Goal: Check status: Check status

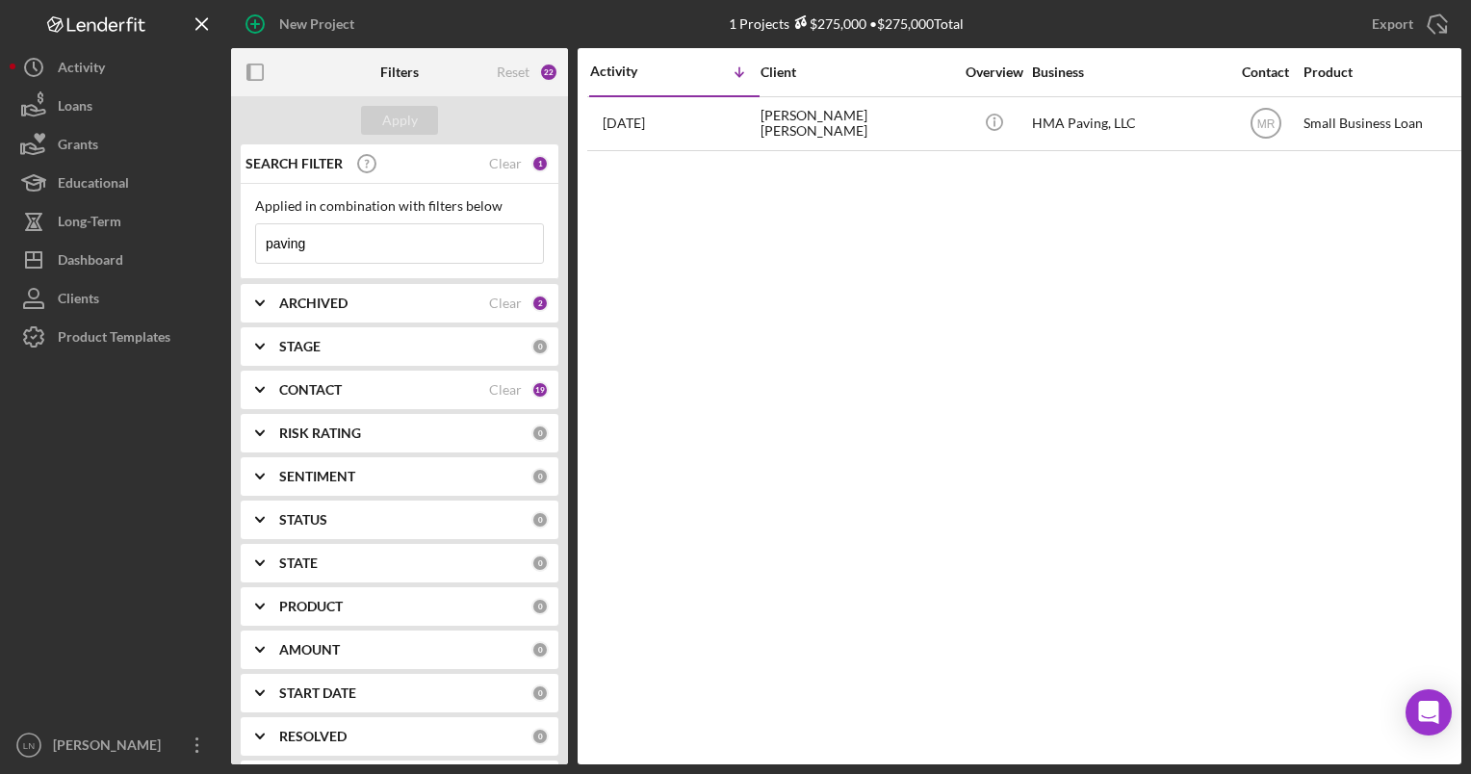
drag, startPoint x: 329, startPoint y: 251, endPoint x: 260, endPoint y: 248, distance: 69.4
click at [260, 248] on input "paving" at bounding box center [399, 243] width 287 height 38
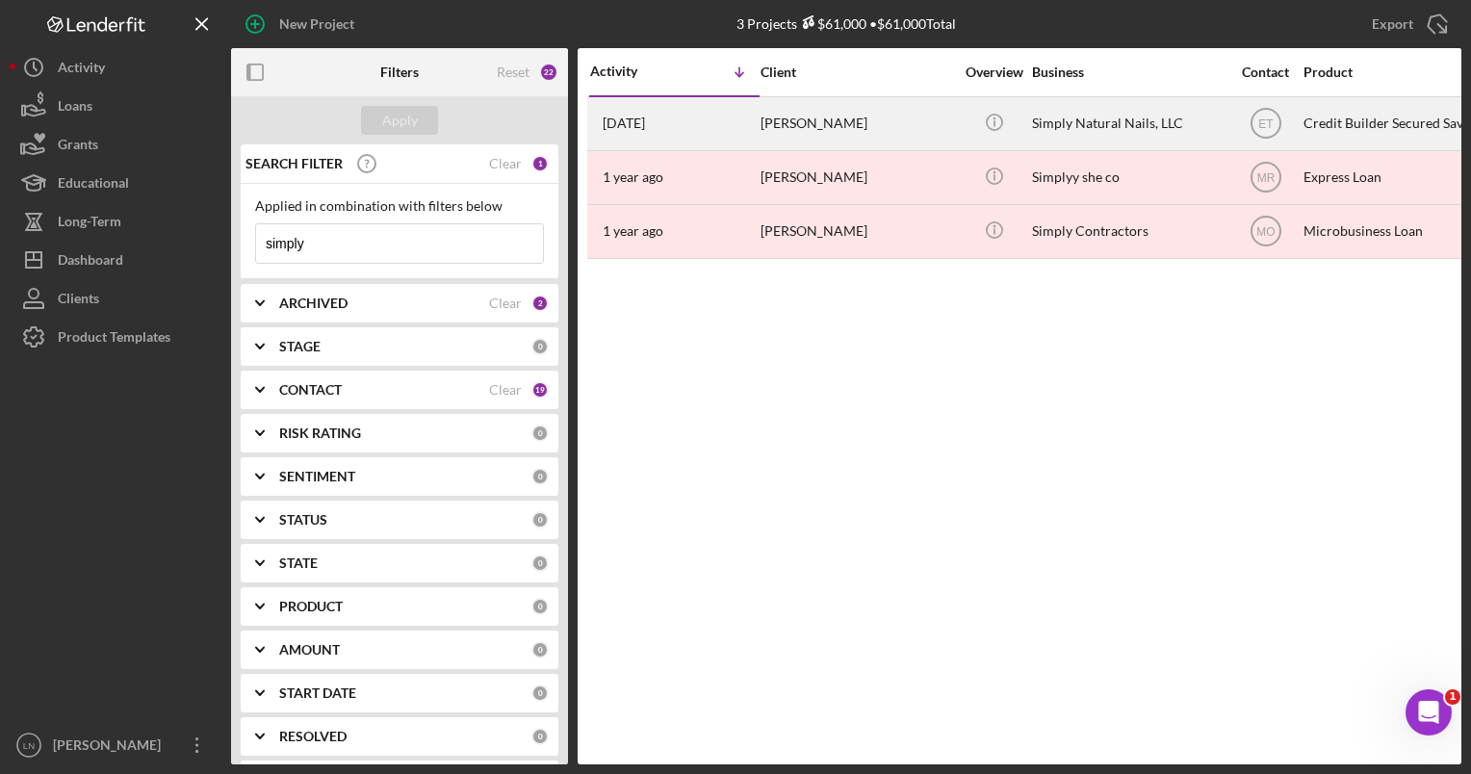
type input "simply"
click at [1035, 115] on div "Simply Natural Nails, LLC" at bounding box center [1128, 123] width 192 height 51
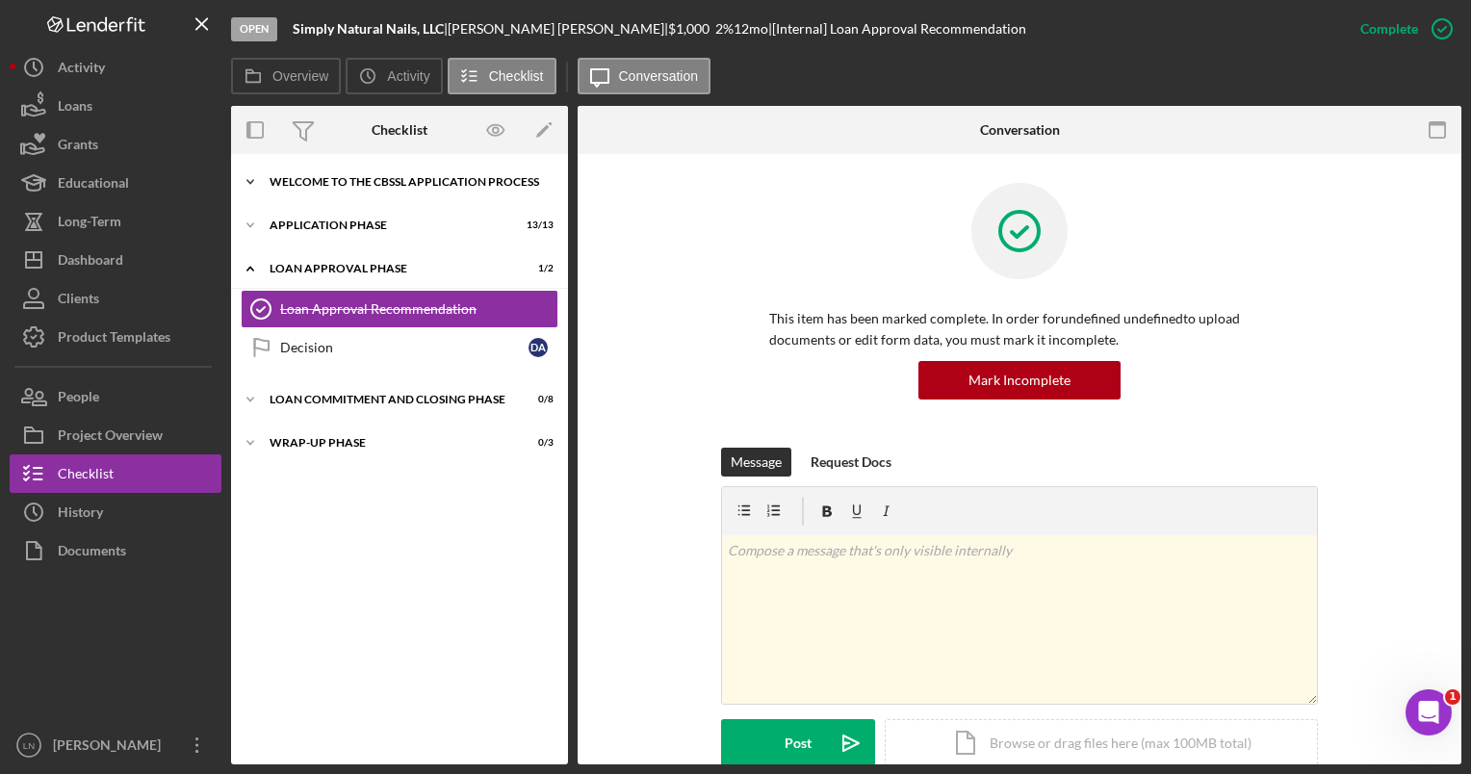
click at [373, 175] on div "Icon/Expander Welcome to the CBSSL Application Process 0 / 1" at bounding box center [399, 182] width 337 height 38
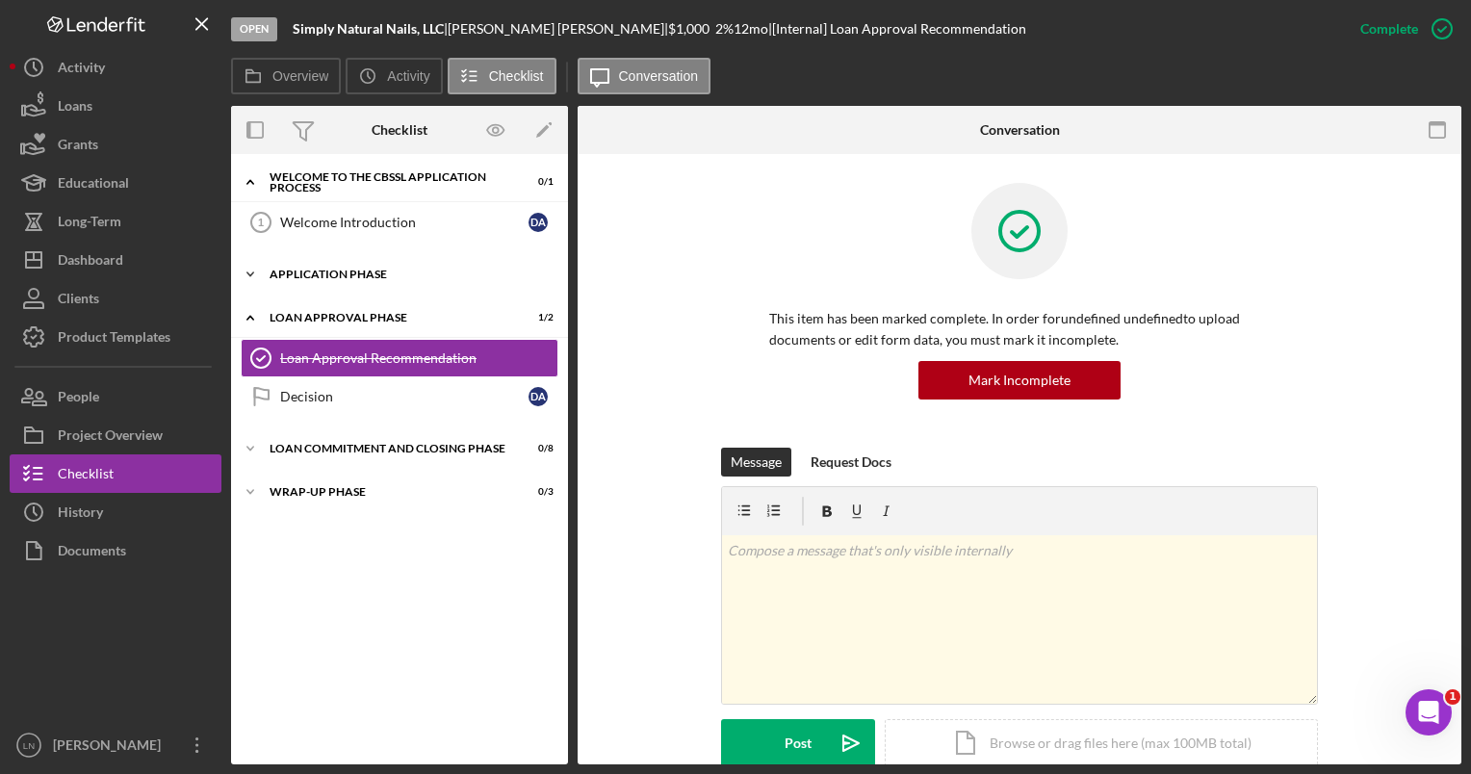
click at [348, 258] on div "Icon/Expander Application Phase 13 / 13" at bounding box center [399, 274] width 337 height 38
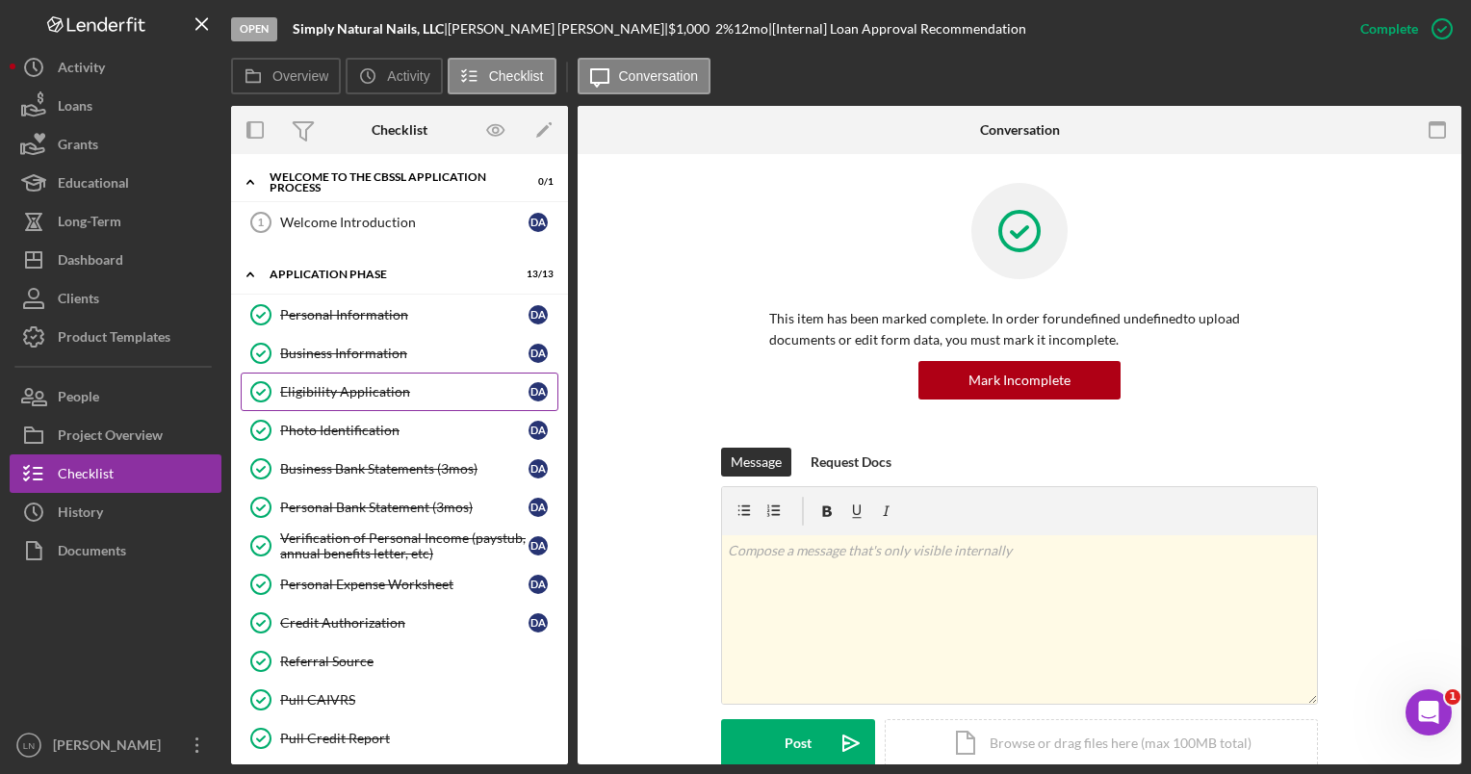
click at [351, 393] on div "Eligibility Application" at bounding box center [404, 391] width 248 height 15
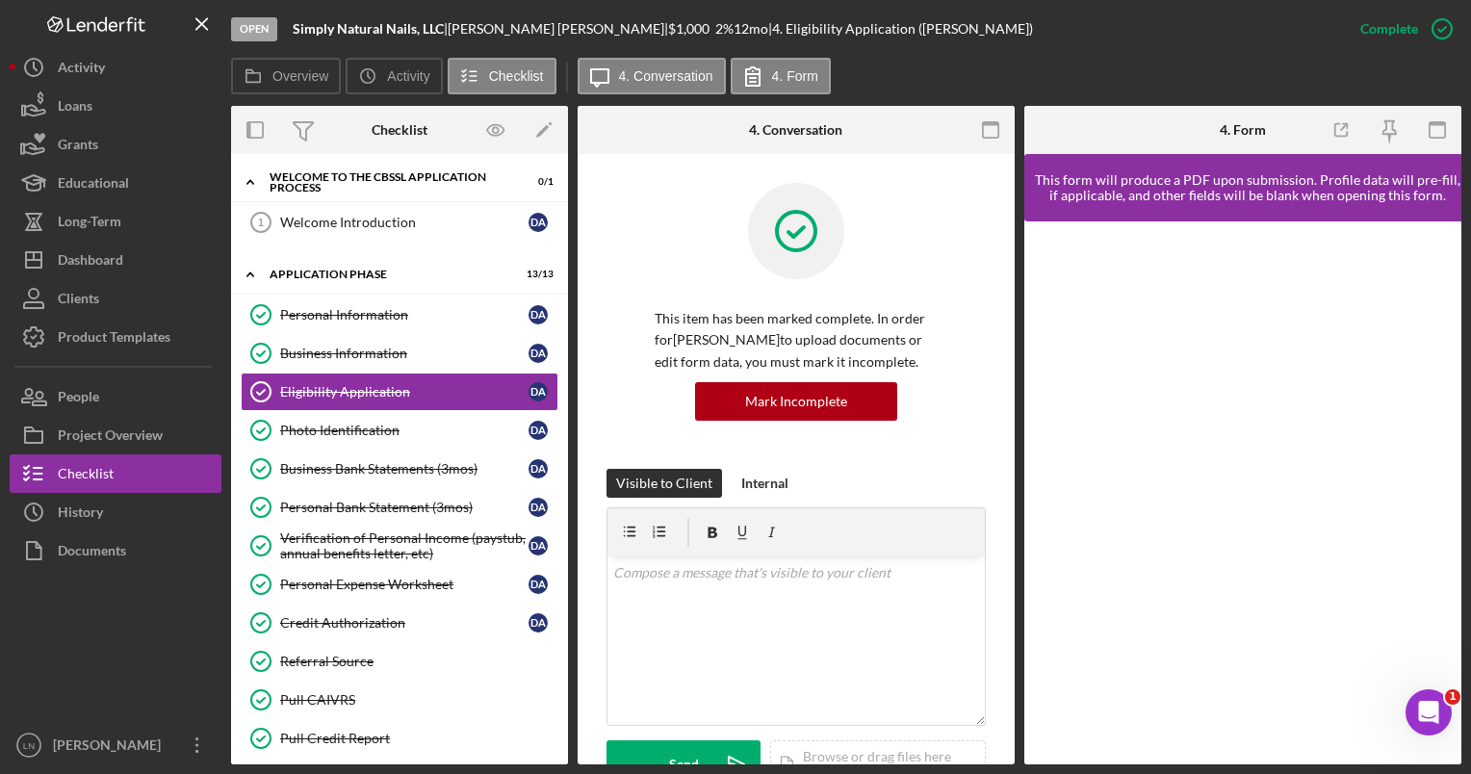
scroll to position [327, 0]
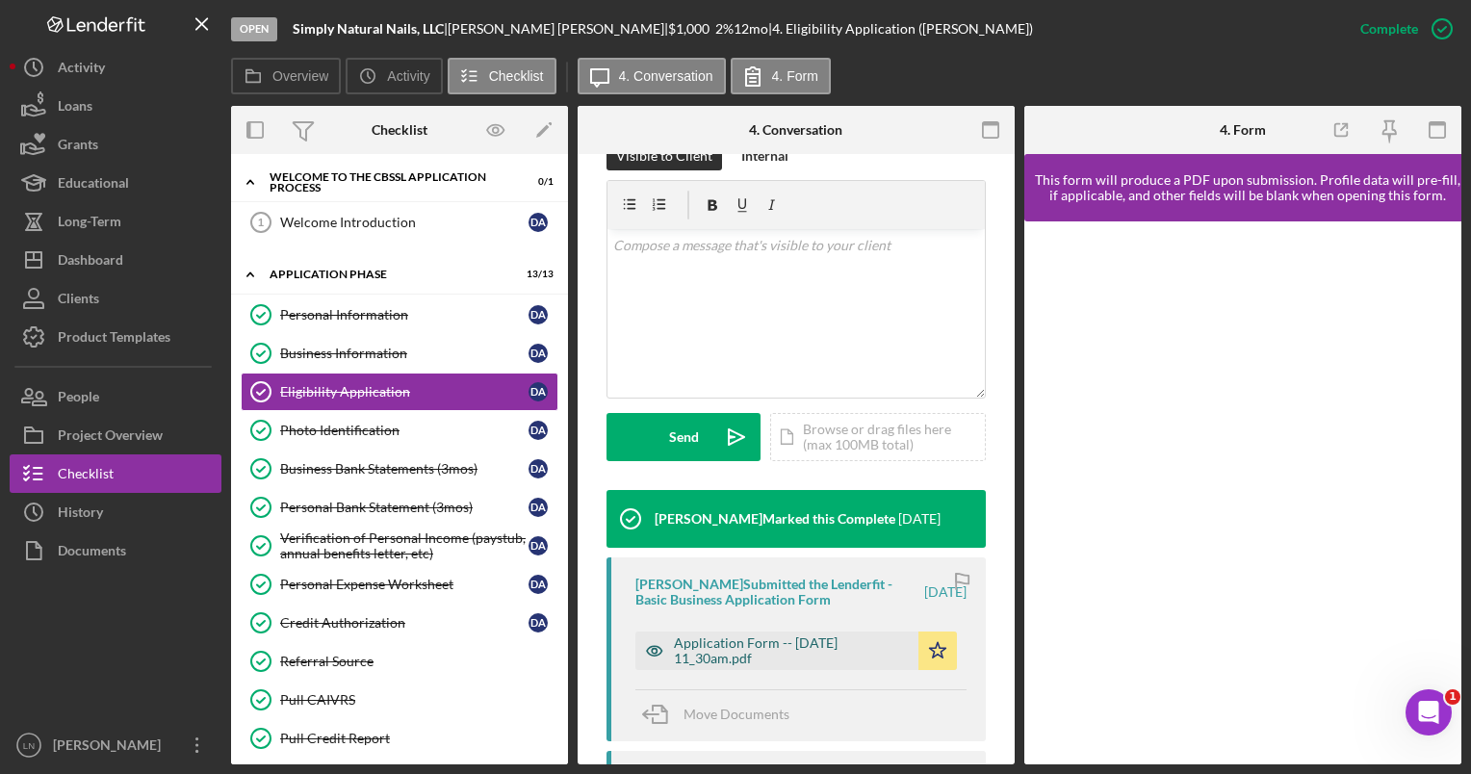
click at [755, 646] on div "Application Form -- [DATE] 11_30am.pdf" at bounding box center [791, 650] width 235 height 31
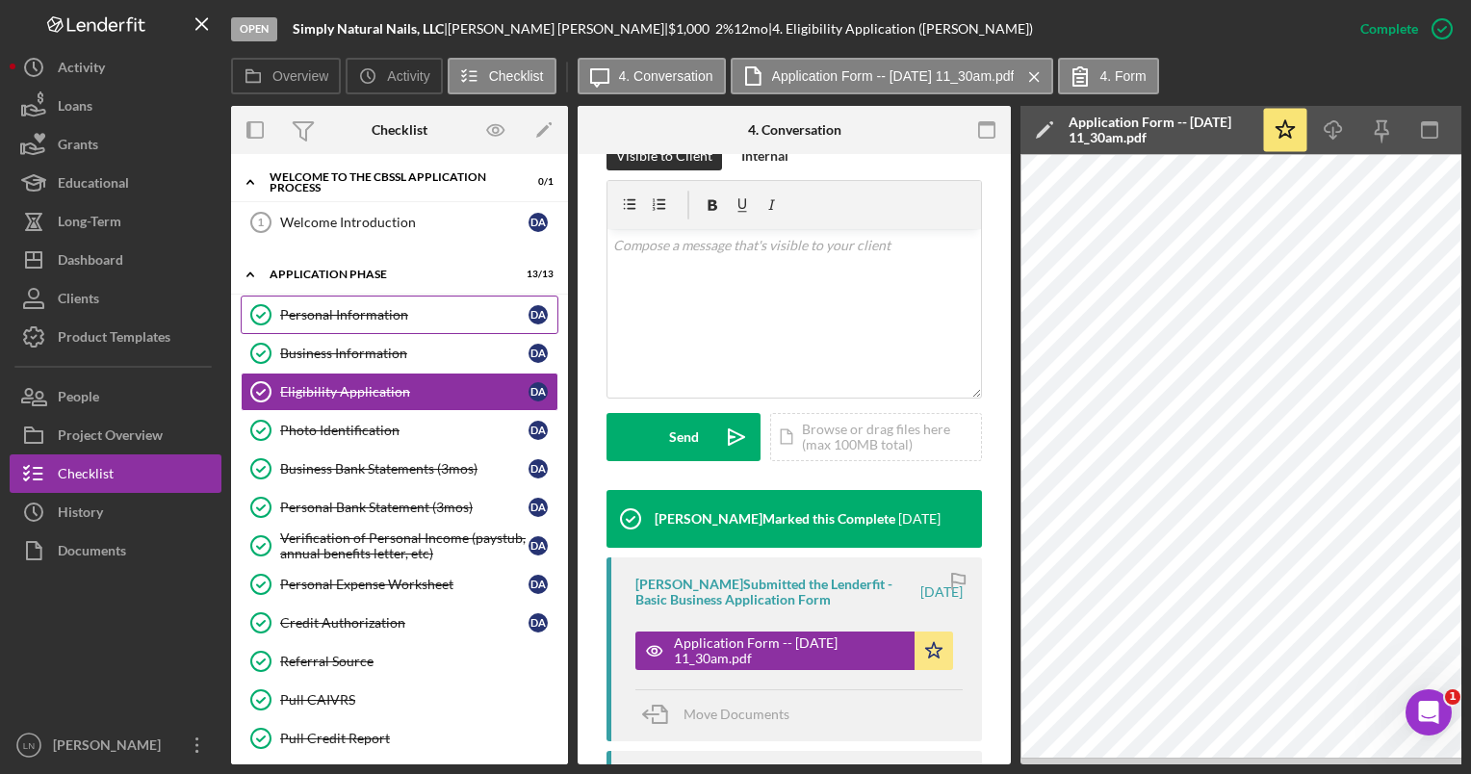
click at [339, 320] on div "Personal Information" at bounding box center [404, 314] width 248 height 15
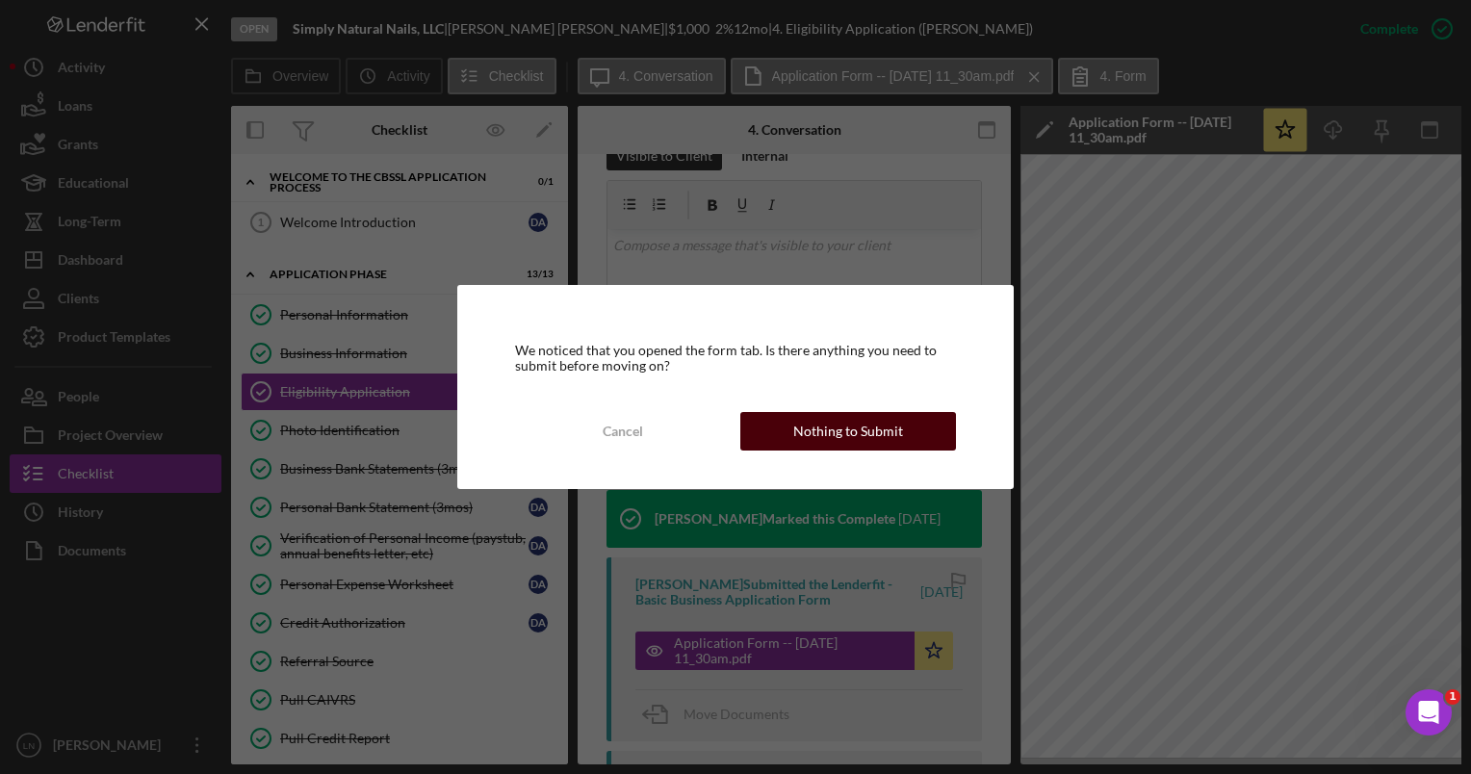
click at [857, 442] on div "Nothing to Submit" at bounding box center [848, 431] width 110 height 38
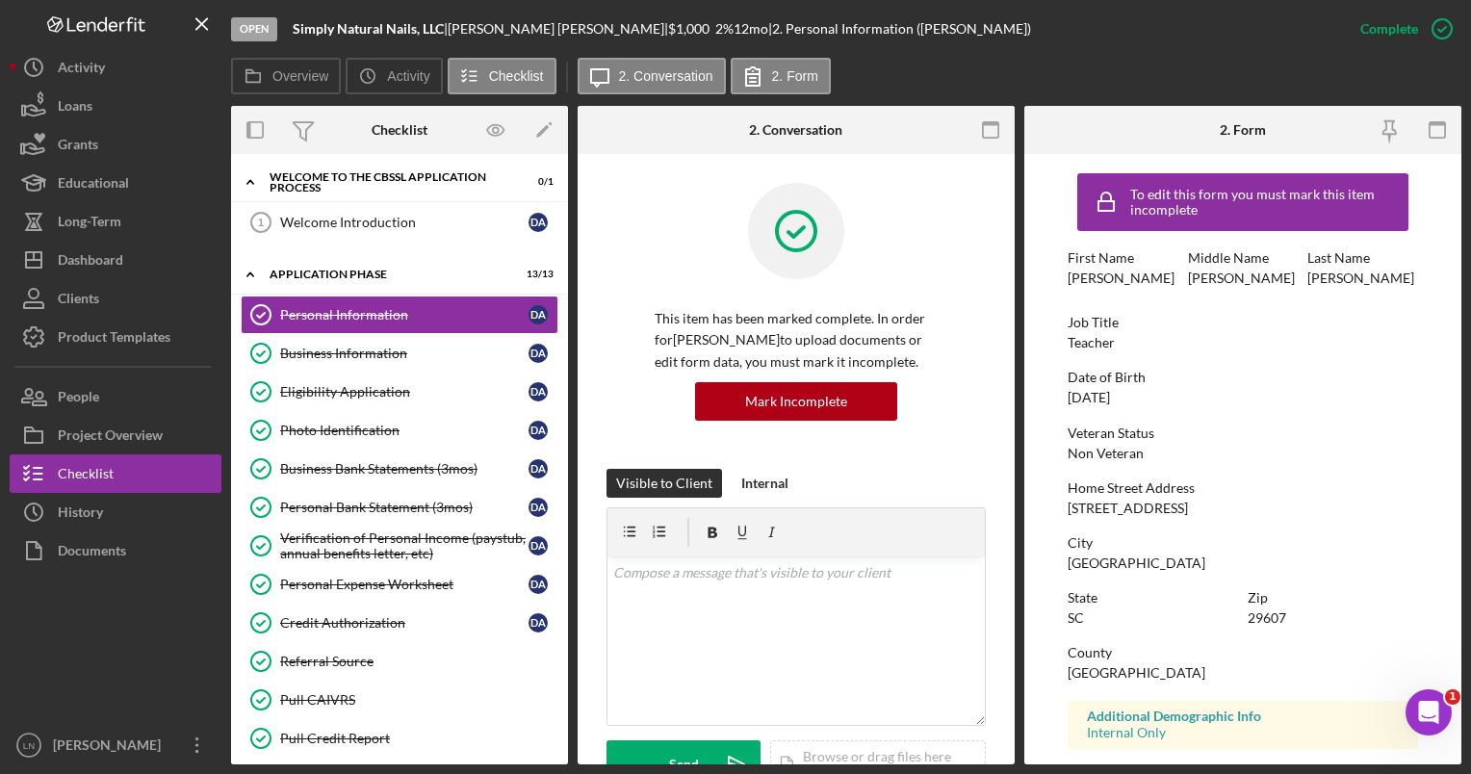
click at [494, 28] on div "[PERSON_NAME] |" at bounding box center [558, 28] width 220 height 15
copy div "[PERSON_NAME] |"
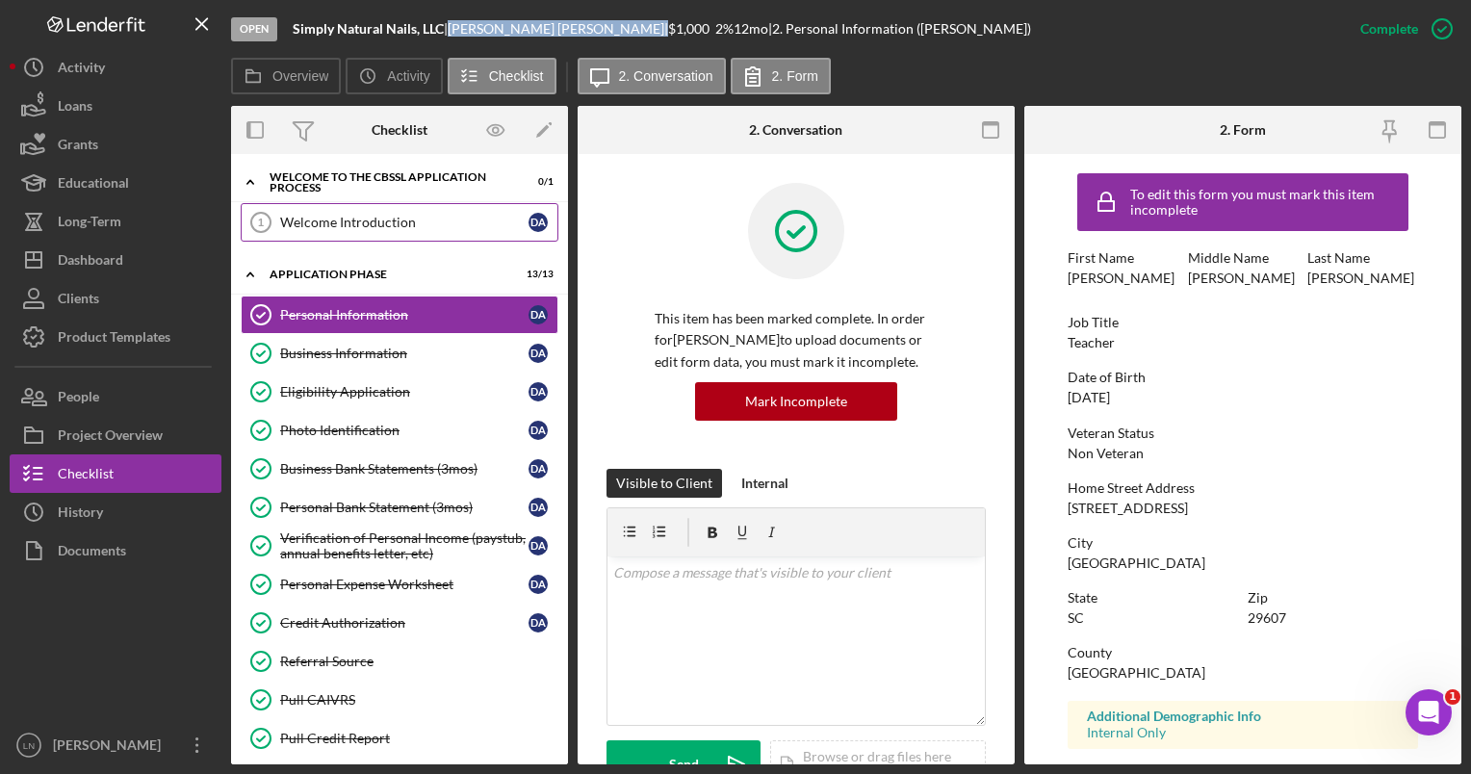
click at [460, 212] on link "Welcome Introduction 1 Welcome Introduction D A" at bounding box center [400, 222] width 318 height 38
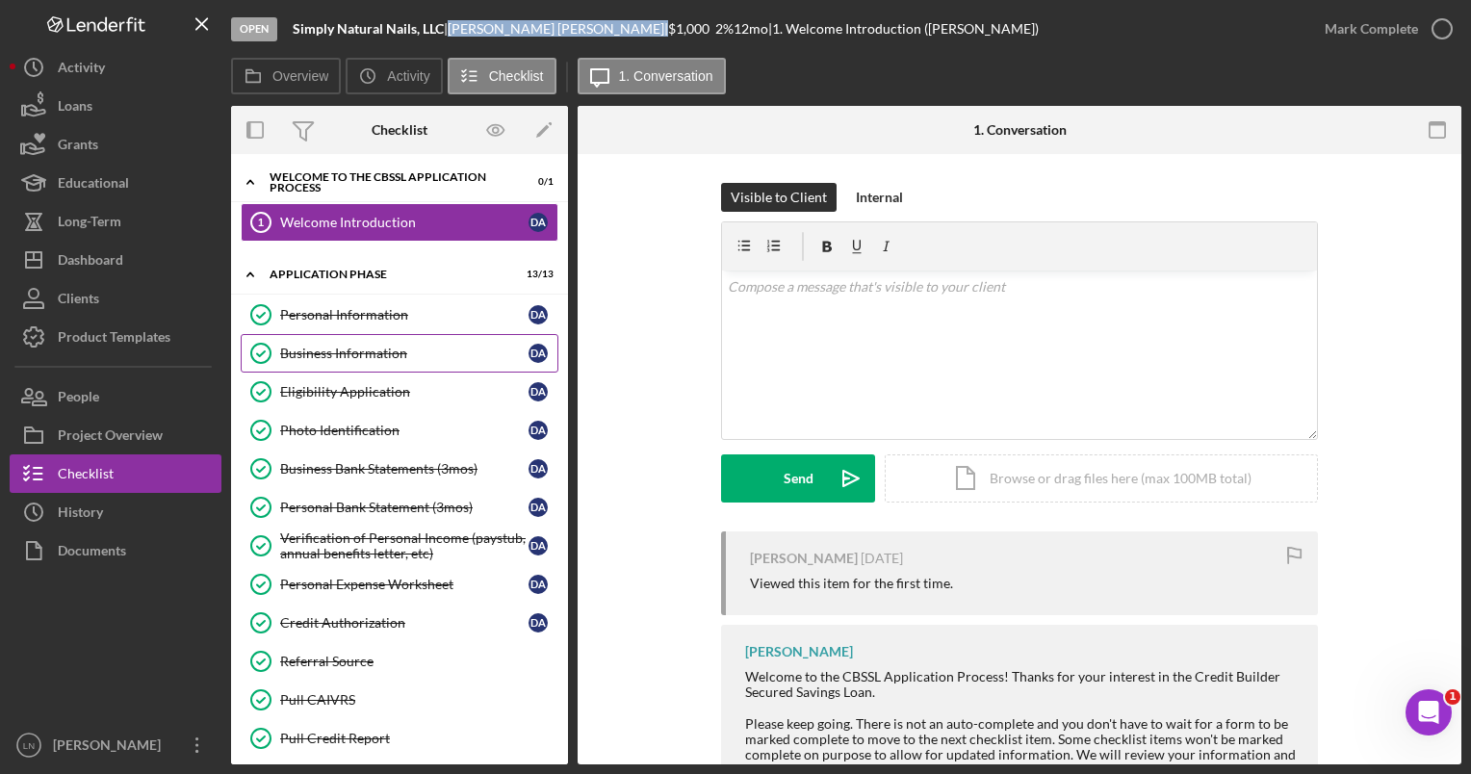
click at [378, 339] on link "Business Information Business Information D A" at bounding box center [400, 353] width 318 height 38
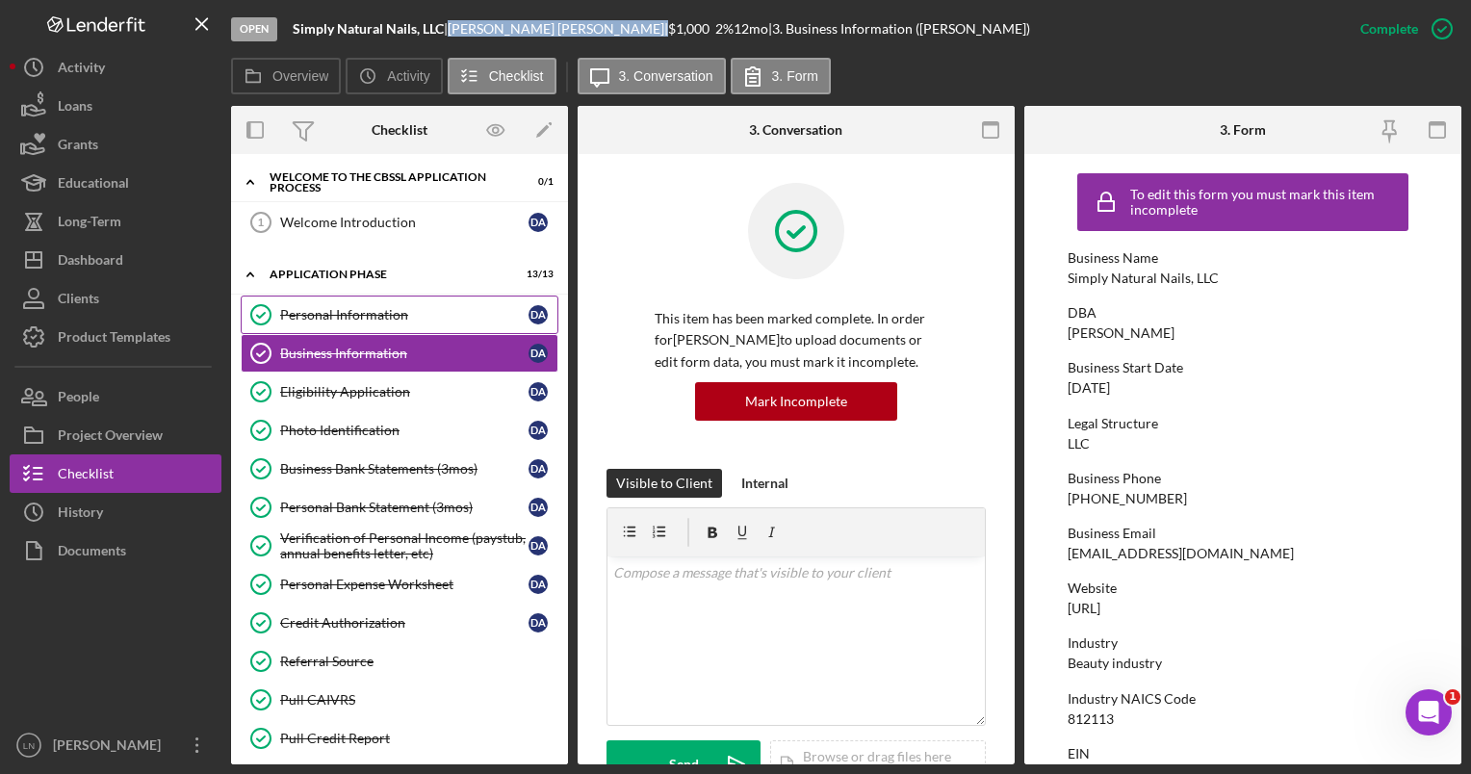
click at [344, 312] on div "Personal Information" at bounding box center [404, 314] width 248 height 15
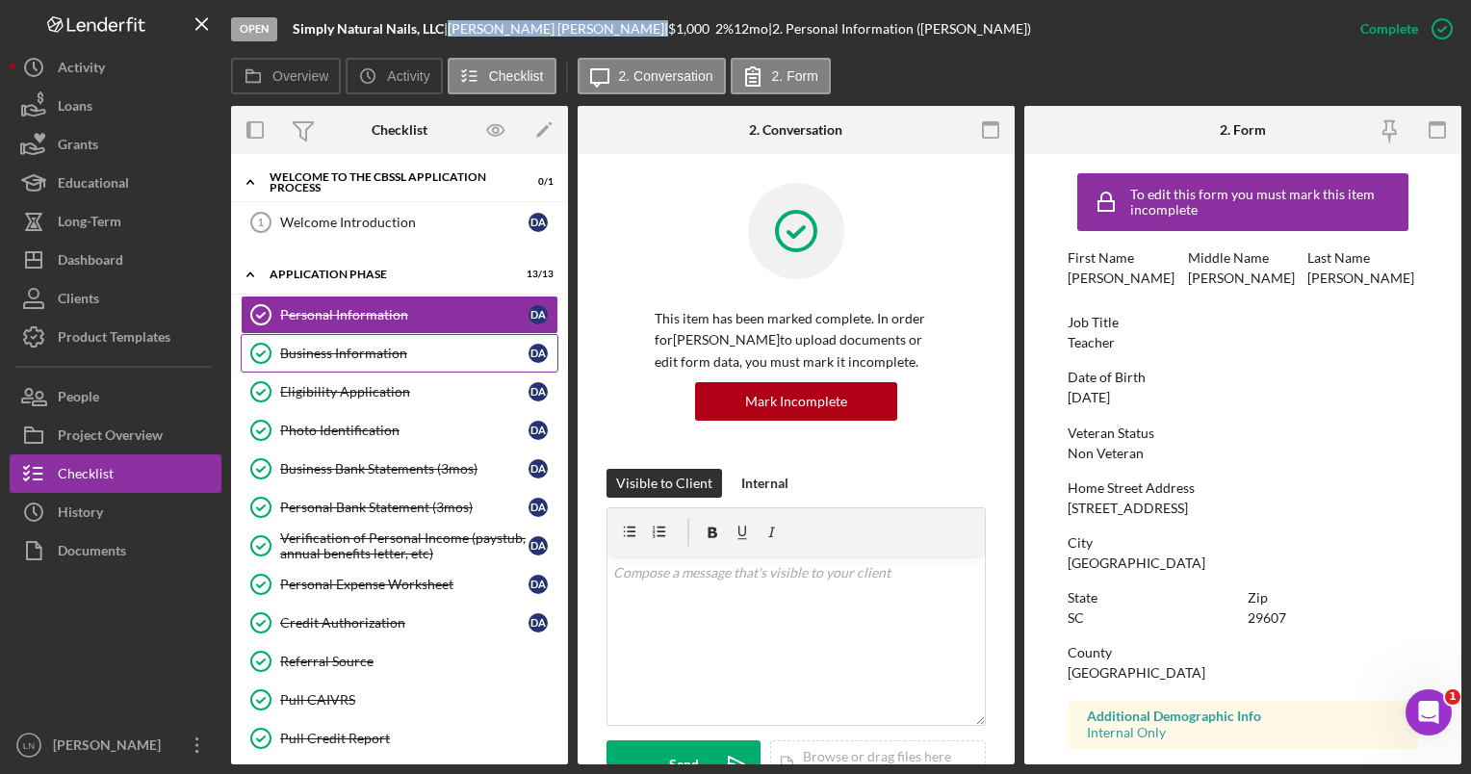
click at [374, 346] on div "Business Information" at bounding box center [404, 353] width 248 height 15
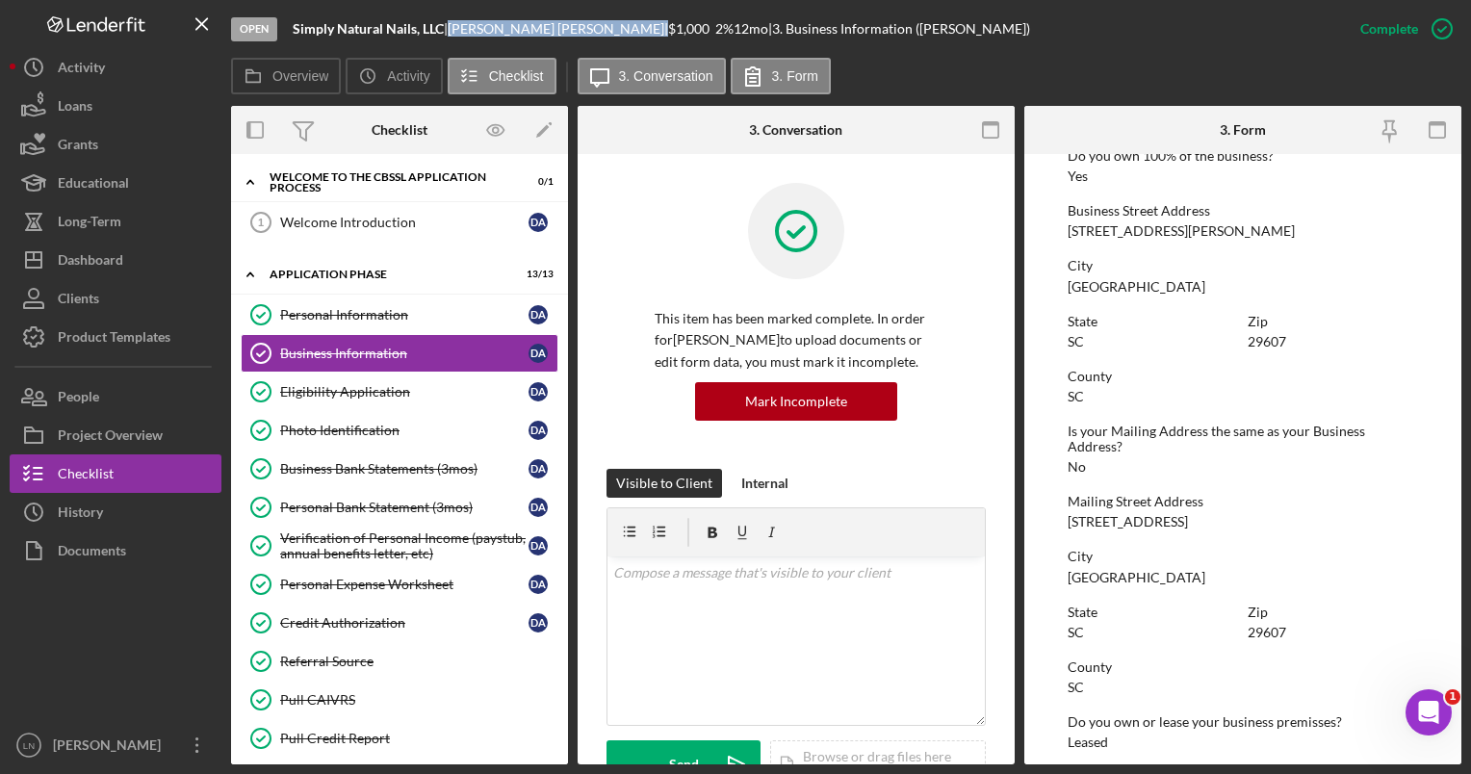
scroll to position [773, 0]
click at [352, 309] on div "Personal Information" at bounding box center [404, 314] width 248 height 15
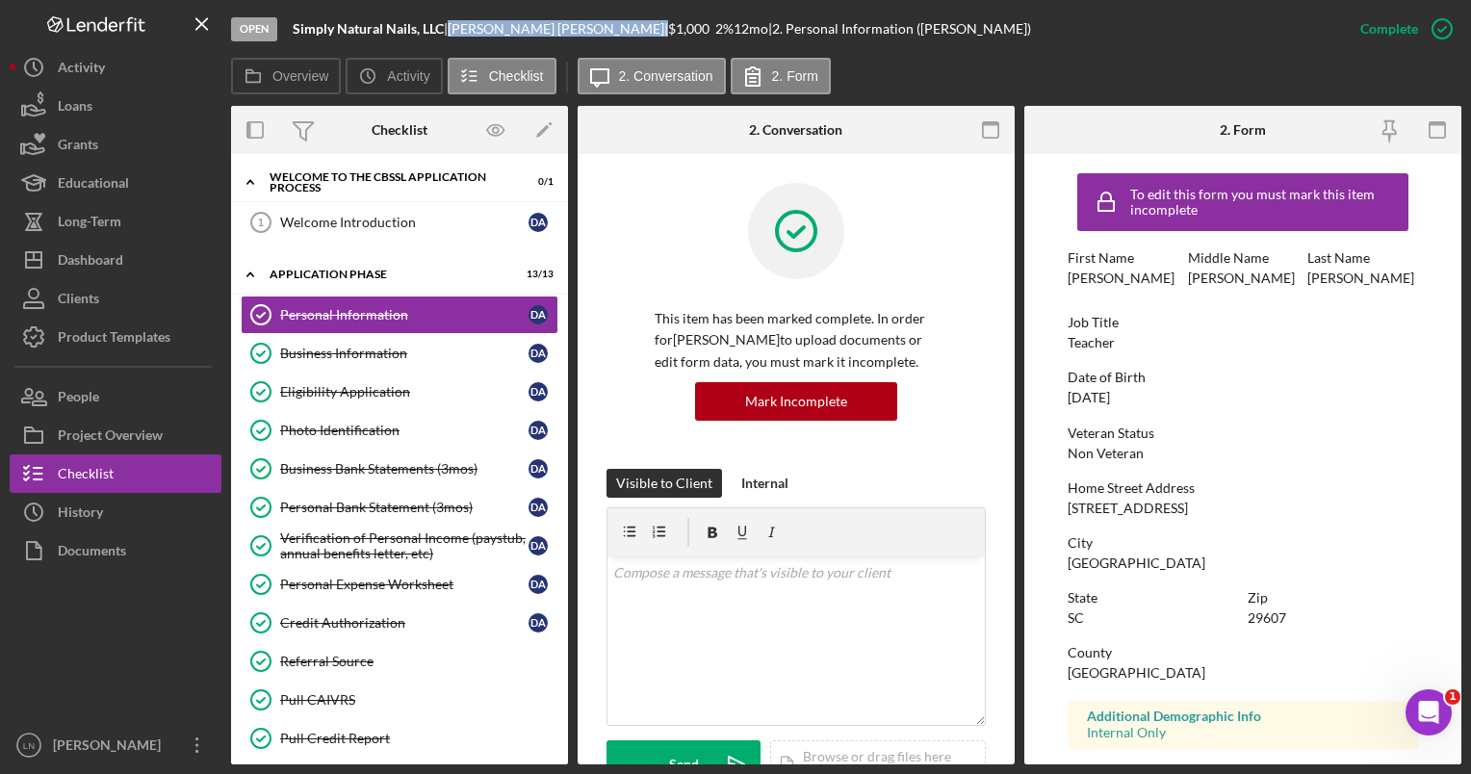
scroll to position [288, 0]
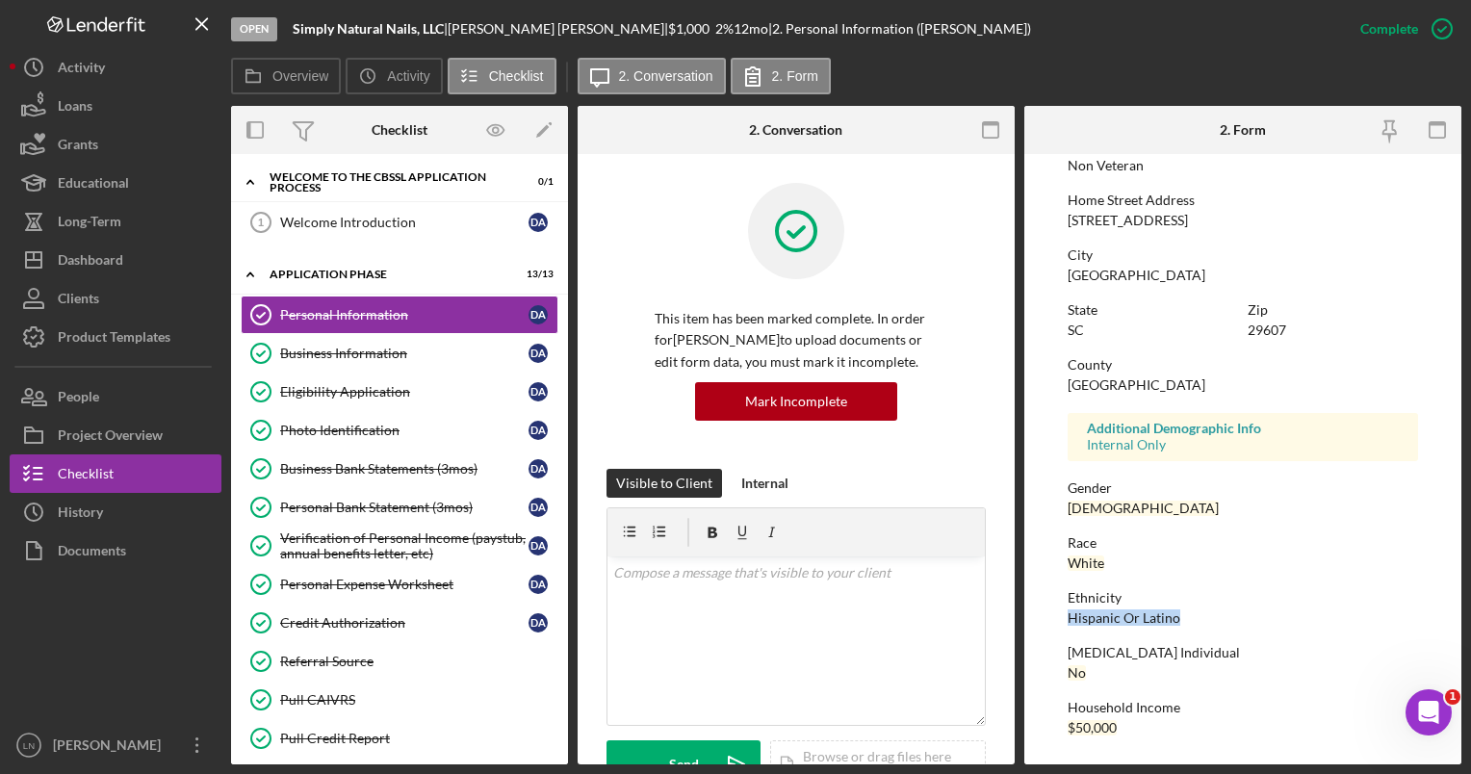
drag, startPoint x: 1070, startPoint y: 616, endPoint x: 1175, endPoint y: 616, distance: 104.9
click at [1175, 616] on div "Hispanic Or Latino" at bounding box center [1123, 617] width 113 height 15
drag, startPoint x: 1175, startPoint y: 616, endPoint x: 1129, endPoint y: 558, distance: 74.0
click at [1129, 558] on div "Race White" at bounding box center [1241, 553] width 349 height 36
click at [377, 337] on link "Business Information Business Information D A" at bounding box center [400, 353] width 318 height 38
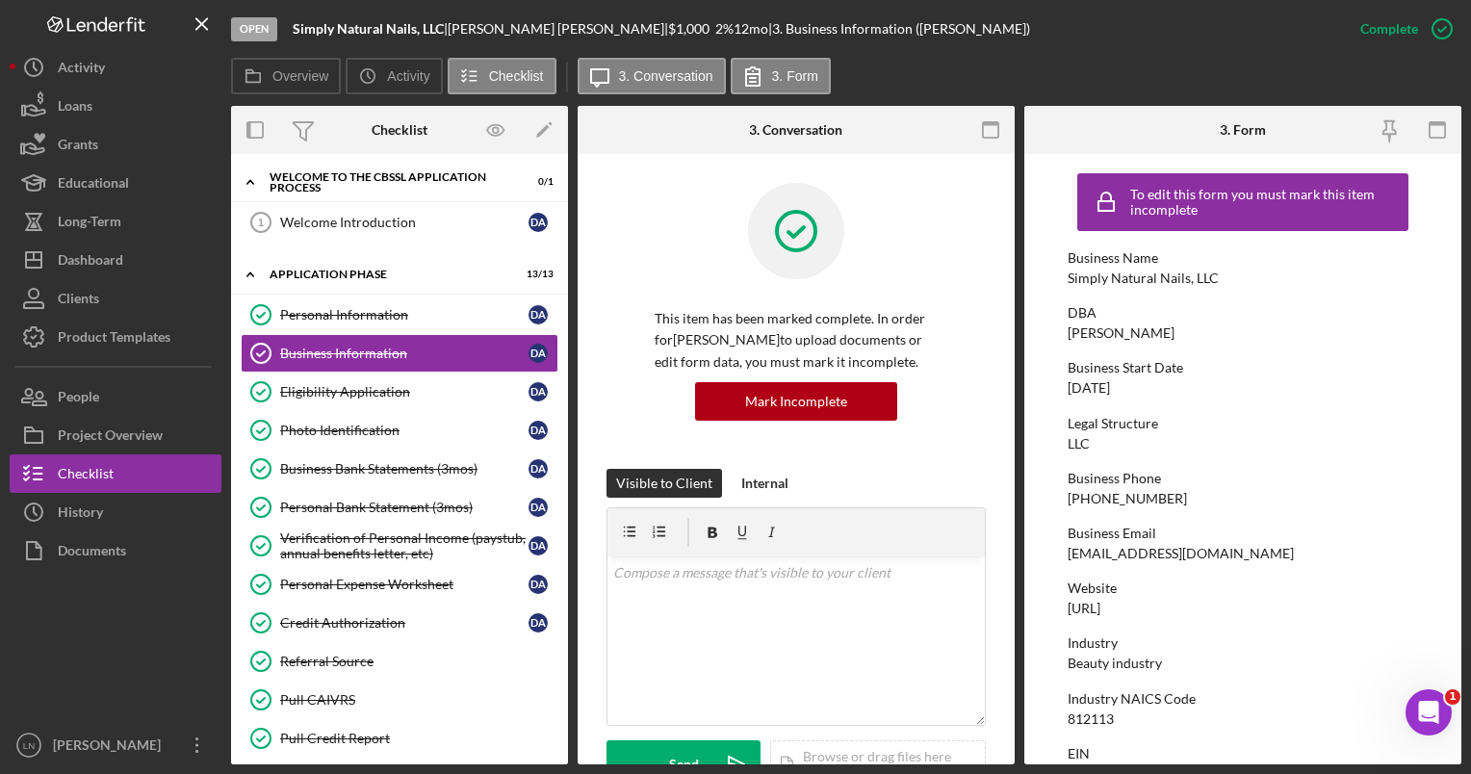
scroll to position [243, 0]
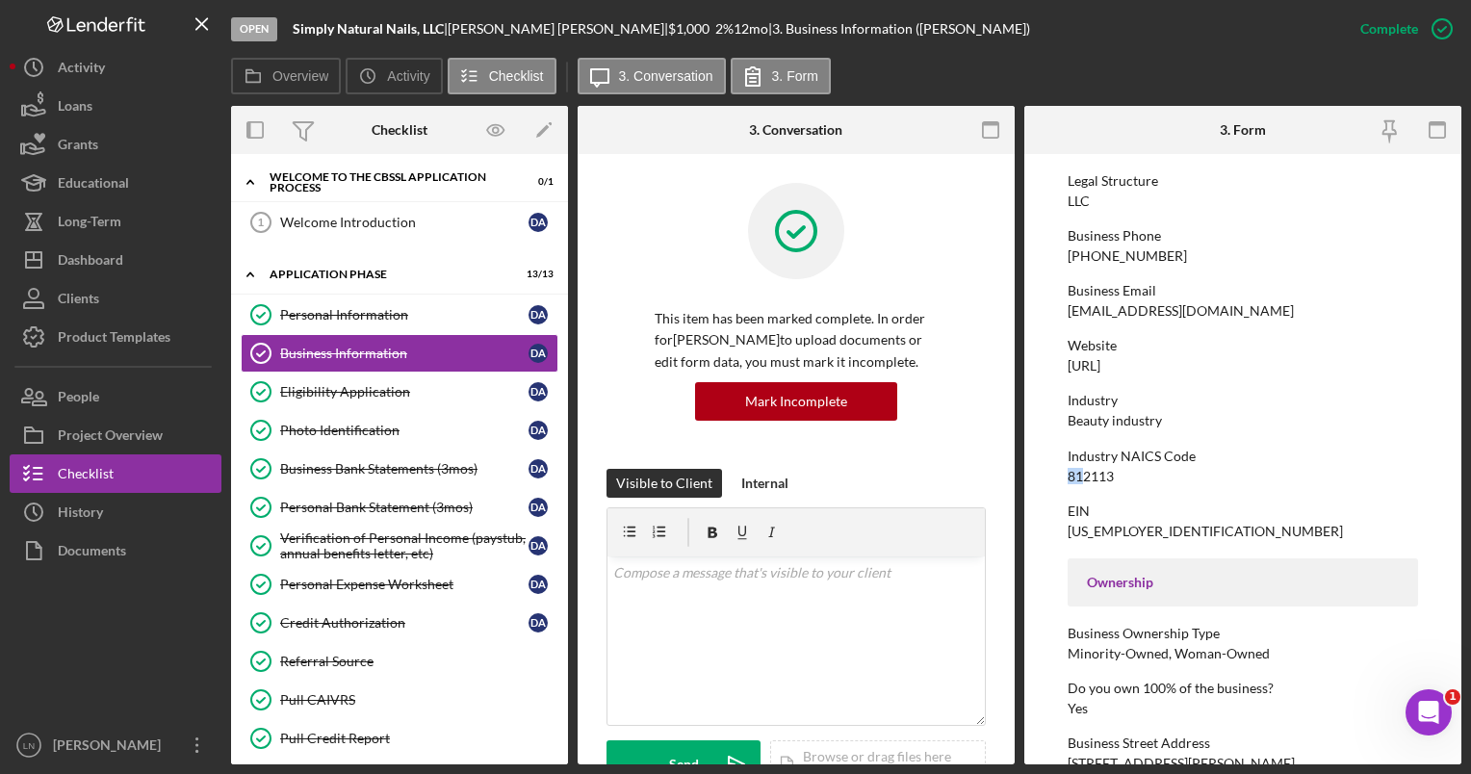
drag, startPoint x: 1081, startPoint y: 474, endPoint x: 1065, endPoint y: 474, distance: 15.4
click at [1065, 474] on form "To edit this form you must mark this item incomplete Business Name Simply Natur…" at bounding box center [1242, 459] width 437 height 610
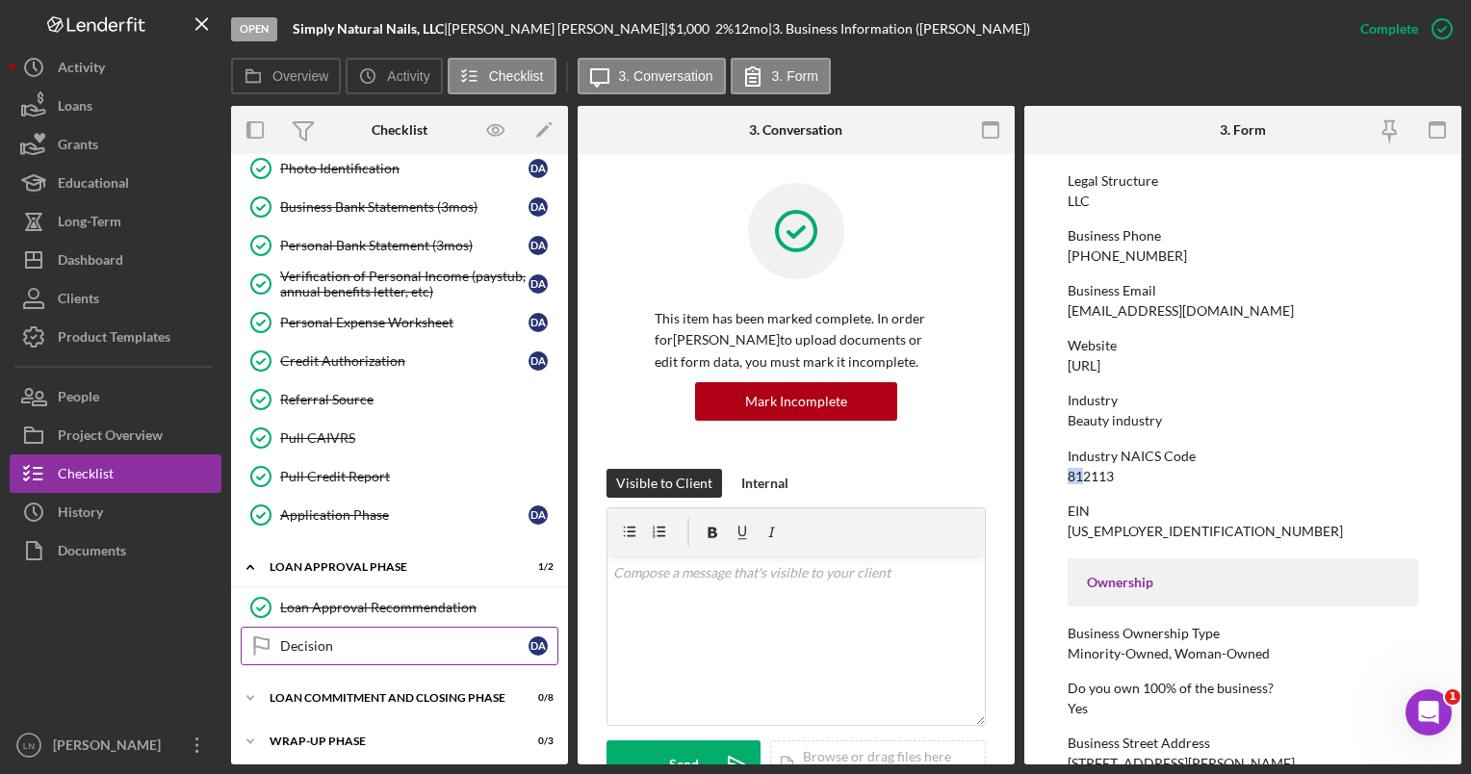
click at [327, 628] on link "Decision Decision D A" at bounding box center [400, 646] width 318 height 38
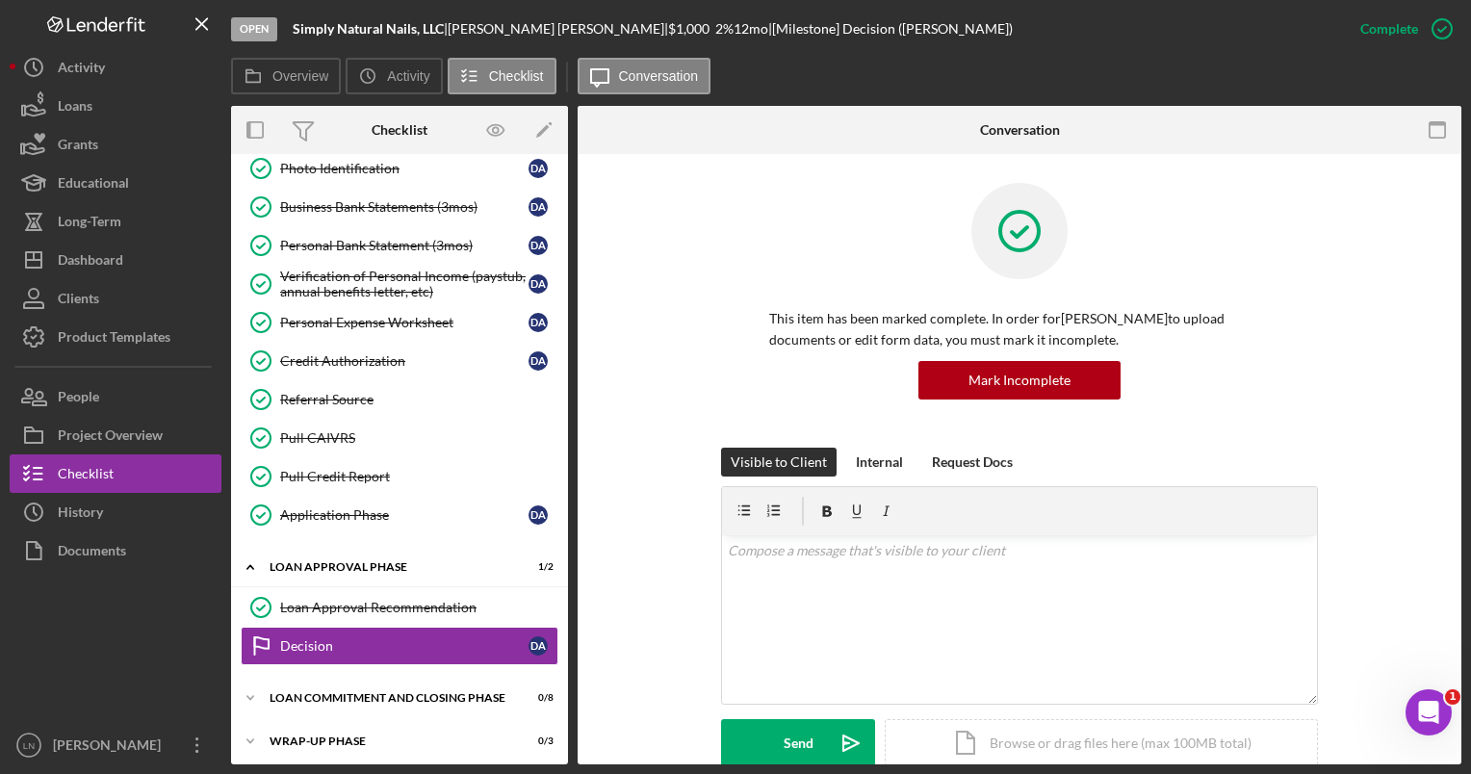
scroll to position [429, 0]
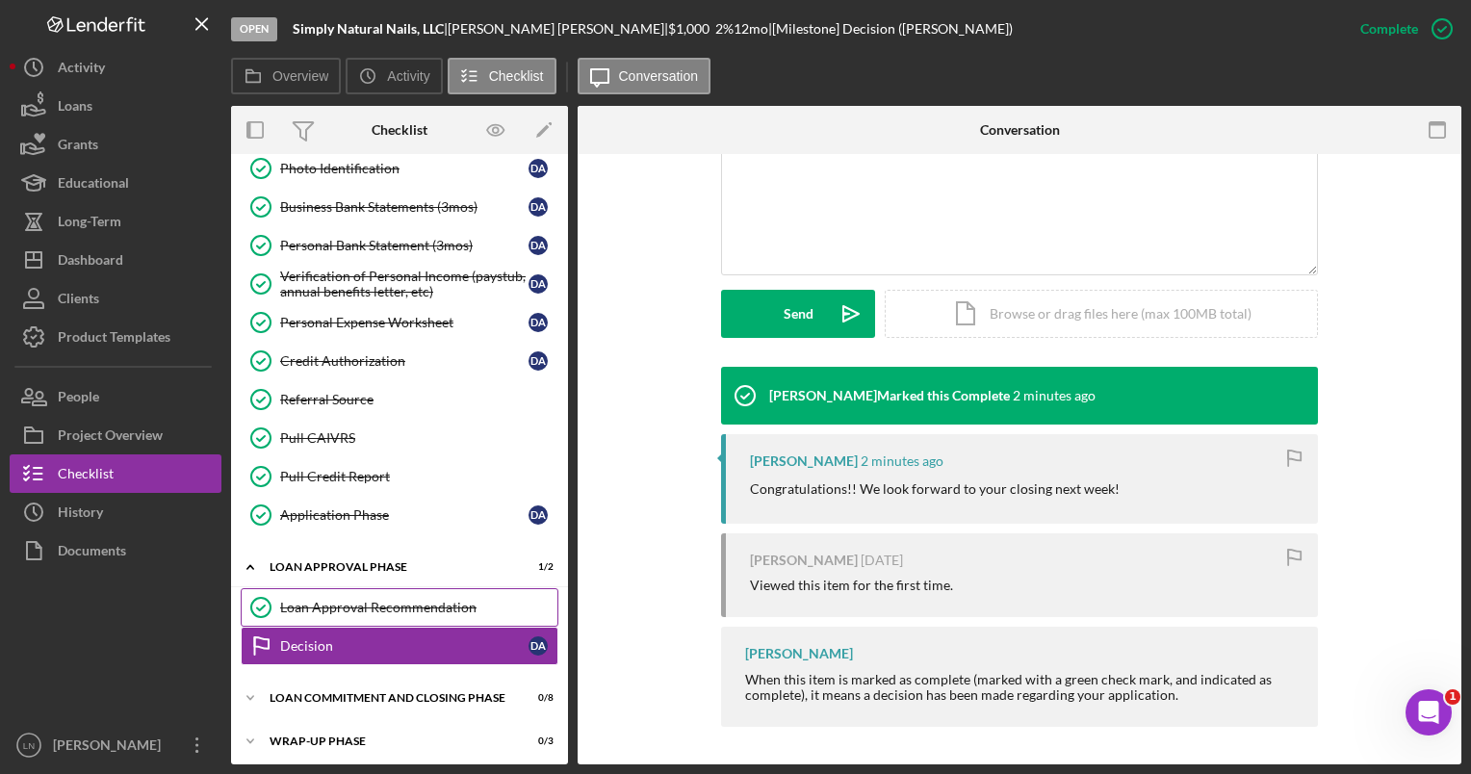
click at [372, 600] on div "Loan Approval Recommendation" at bounding box center [418, 607] width 277 height 15
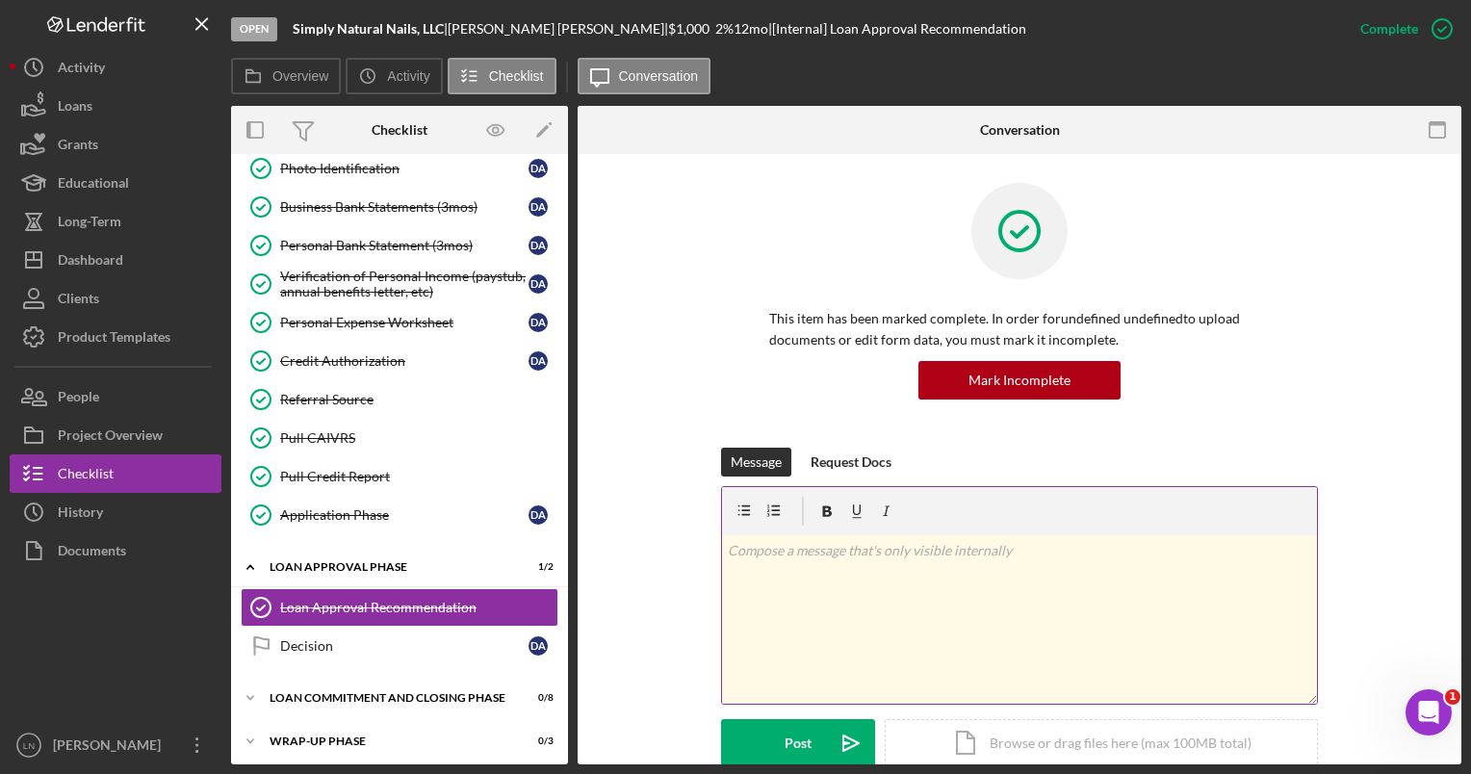
scroll to position [326, 0]
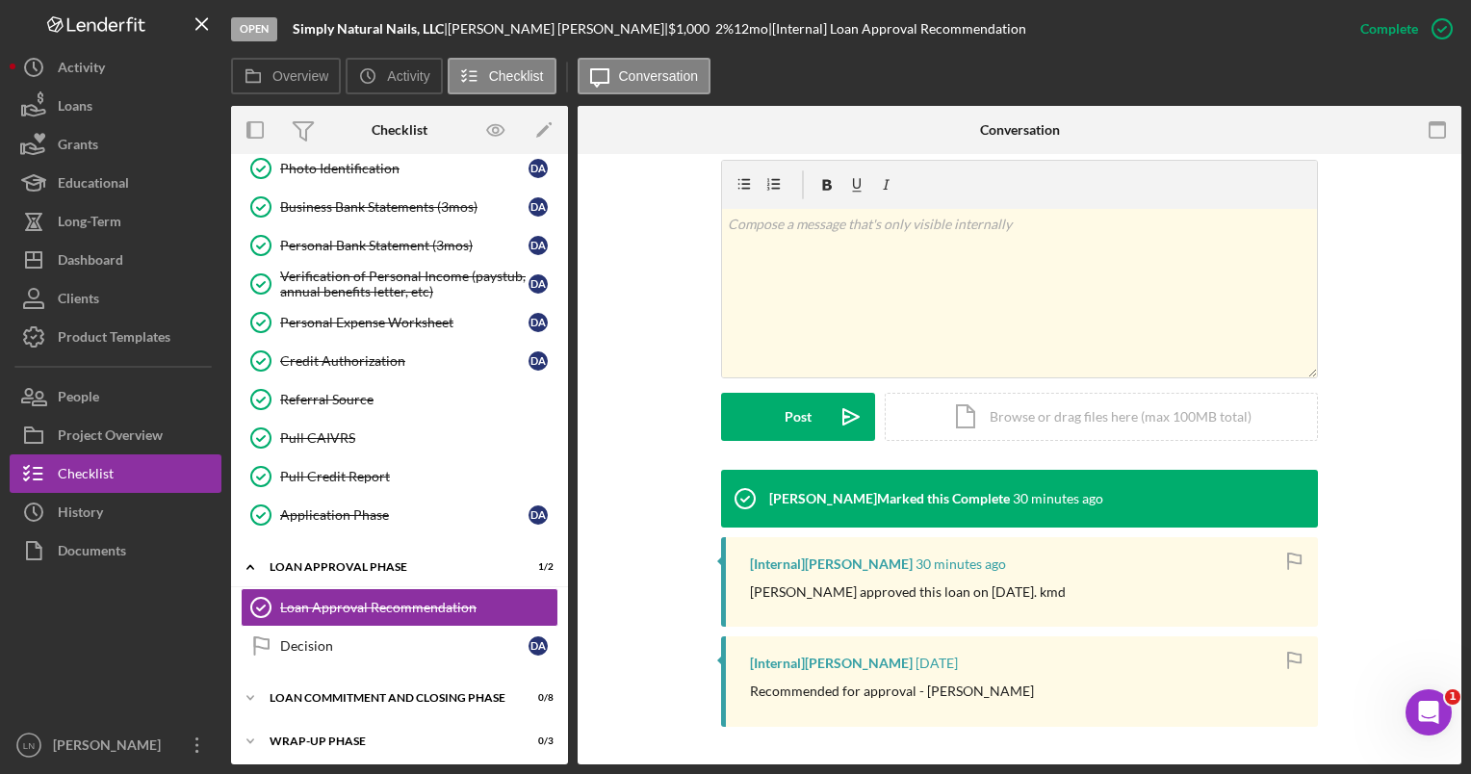
click at [928, 600] on p "[PERSON_NAME] approved this loan on [DATE]. kmd" at bounding box center [908, 591] width 316 height 21
click at [836, 577] on div "[Internal] [PERSON_NAME] 30 minutes ago [PERSON_NAME] approved this loan on [DA…" at bounding box center [1019, 582] width 597 height 90
drag, startPoint x: 758, startPoint y: 594, endPoint x: 972, endPoint y: 593, distance: 213.7
click at [972, 593] on p "[PERSON_NAME] approved this loan on [DATE]. kmd" at bounding box center [908, 591] width 316 height 21
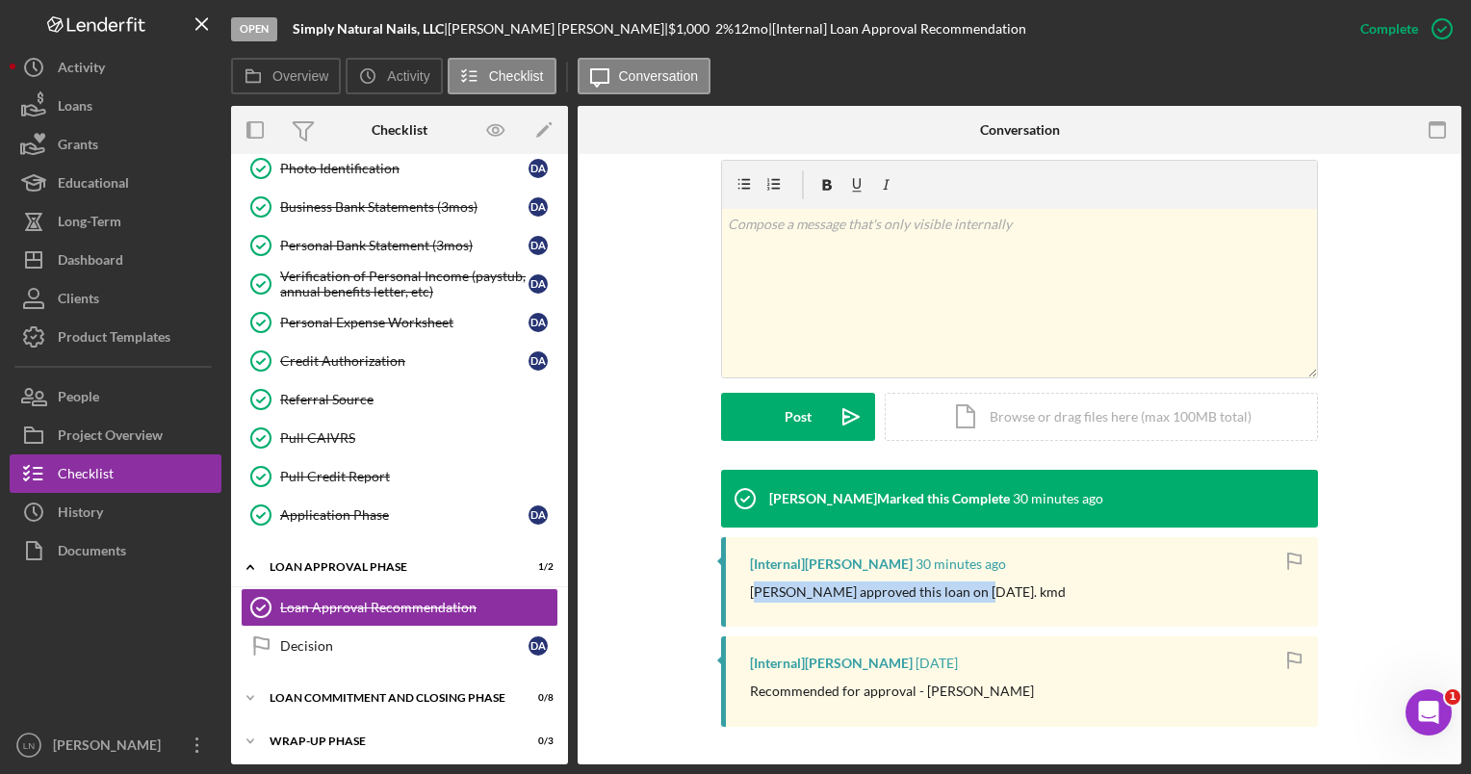
click at [972, 593] on p "[PERSON_NAME] approved this loan on [DATE]. kmd" at bounding box center [908, 591] width 316 height 21
